Goal: Information Seeking & Learning: Learn about a topic

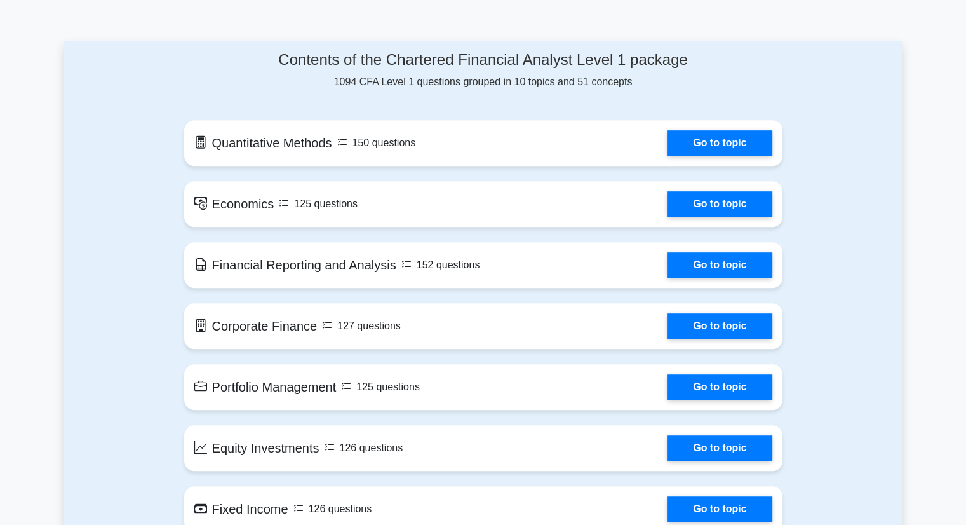
scroll to position [634, 0]
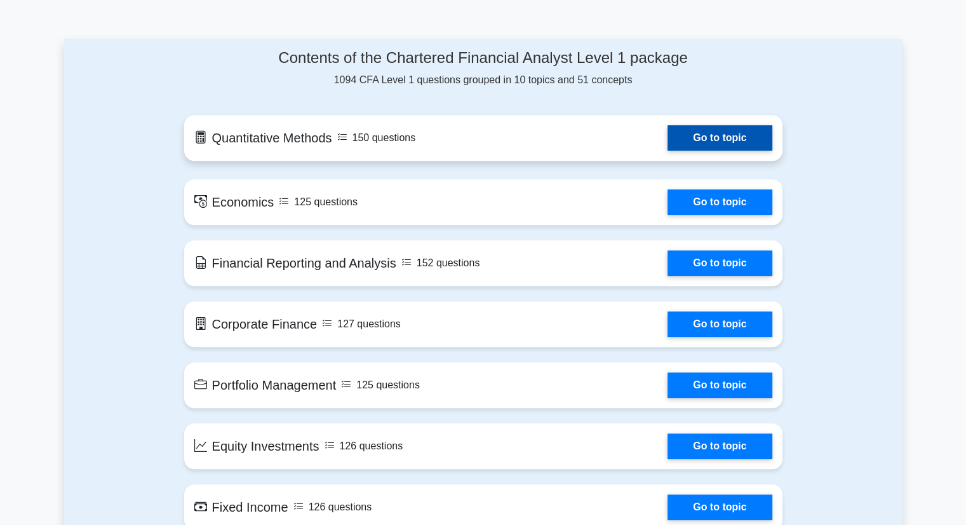
click at [702, 135] on link "Go to topic" at bounding box center [719, 137] width 104 height 25
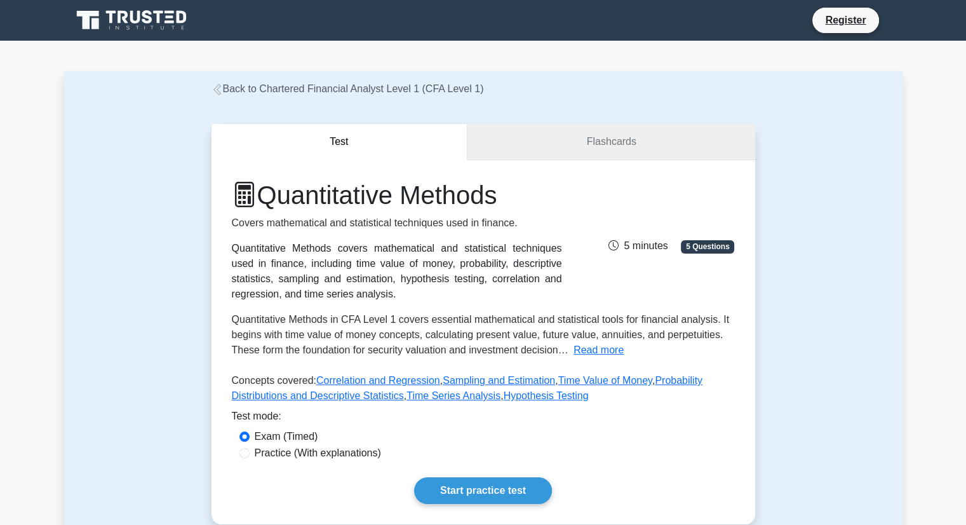
click at [596, 145] on link "Flashcards" at bounding box center [610, 142] width 287 height 36
